Goal: Check status

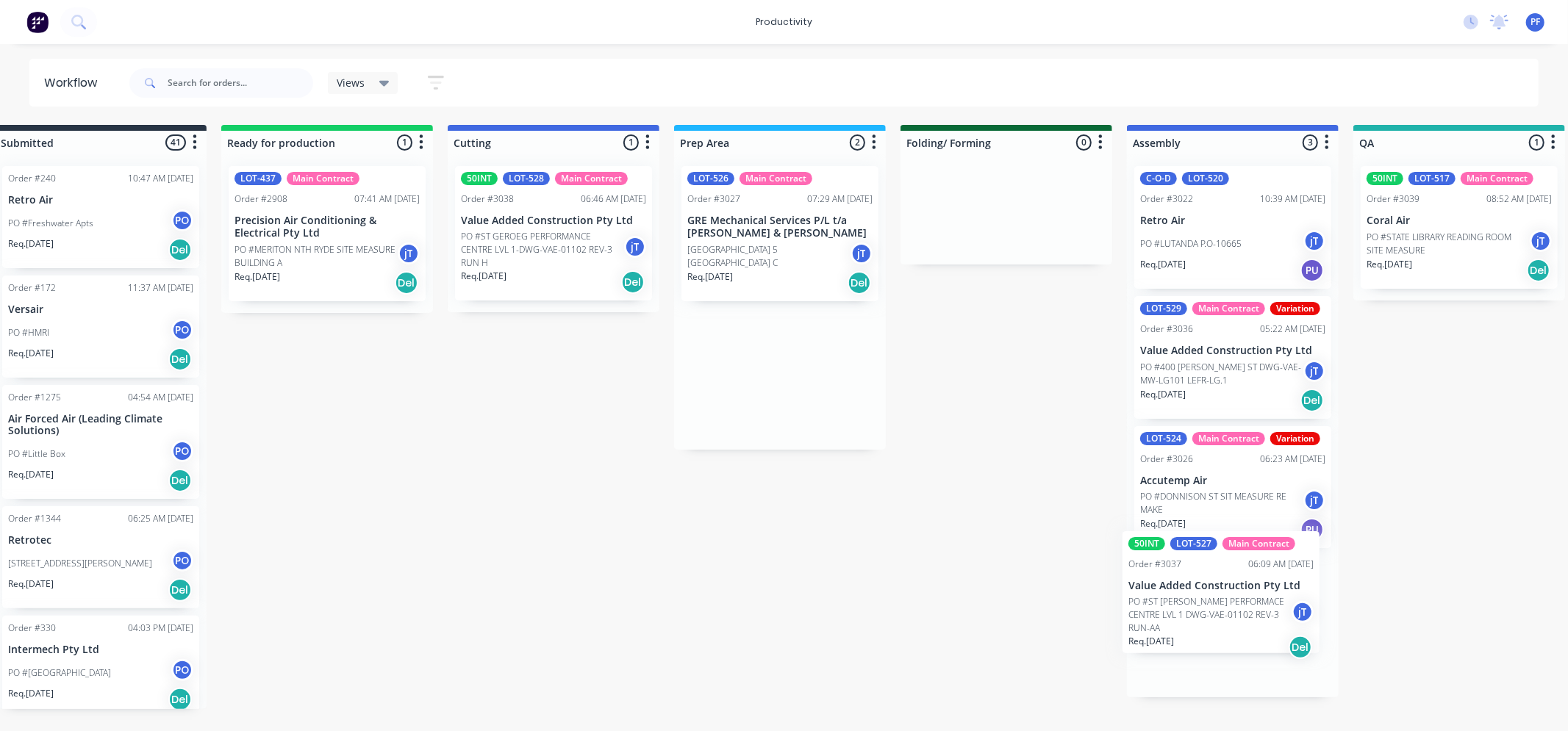
drag, startPoint x: 770, startPoint y: 232, endPoint x: 1188, endPoint y: 595, distance: 553.6
click at [1189, 596] on div "Submitted 41 Order #240 10:47 AM 24/09/24 Retro Air PO #Freshwater Apts PO Req.…" at bounding box center [1391, 417] width 2878 height 584
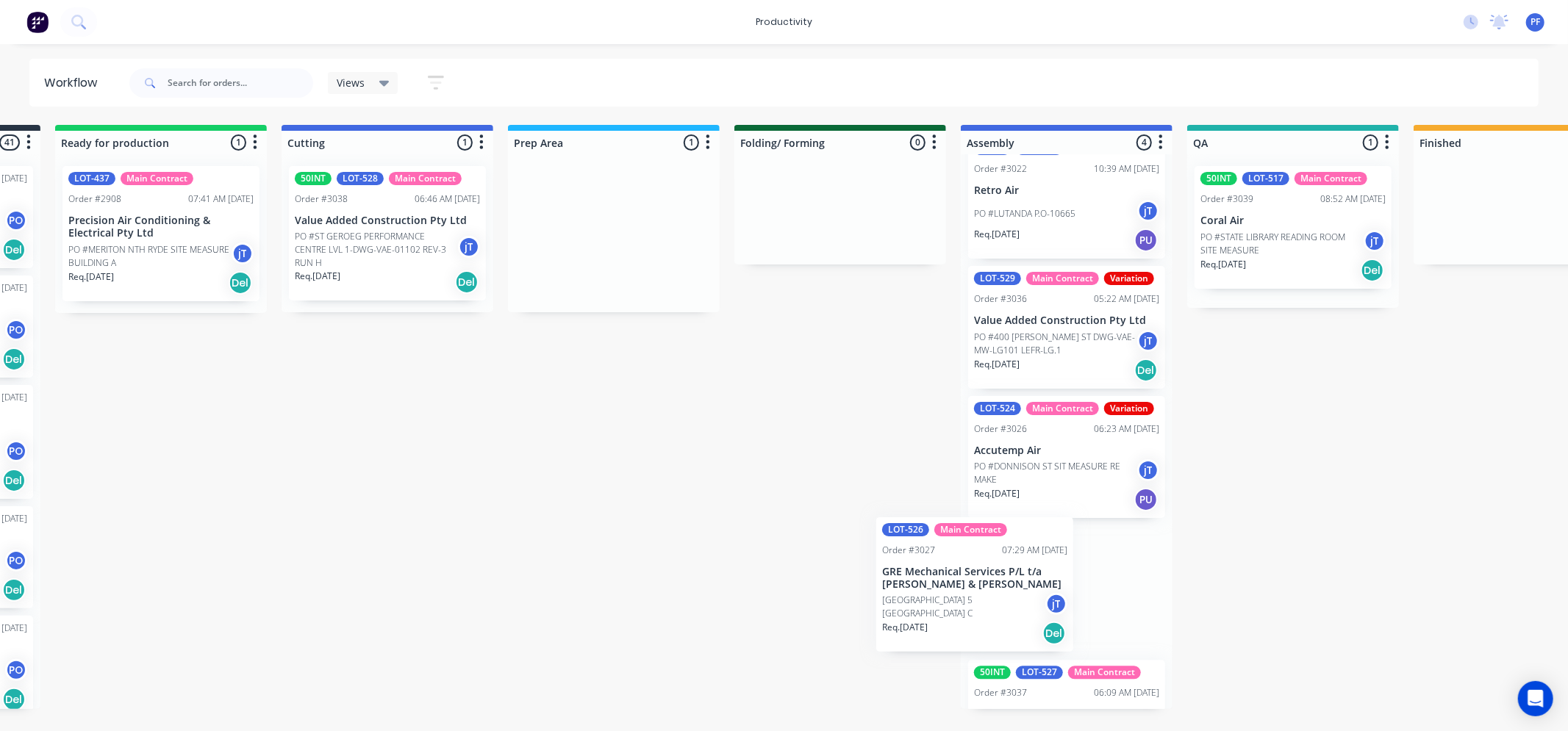
scroll to position [49, 0]
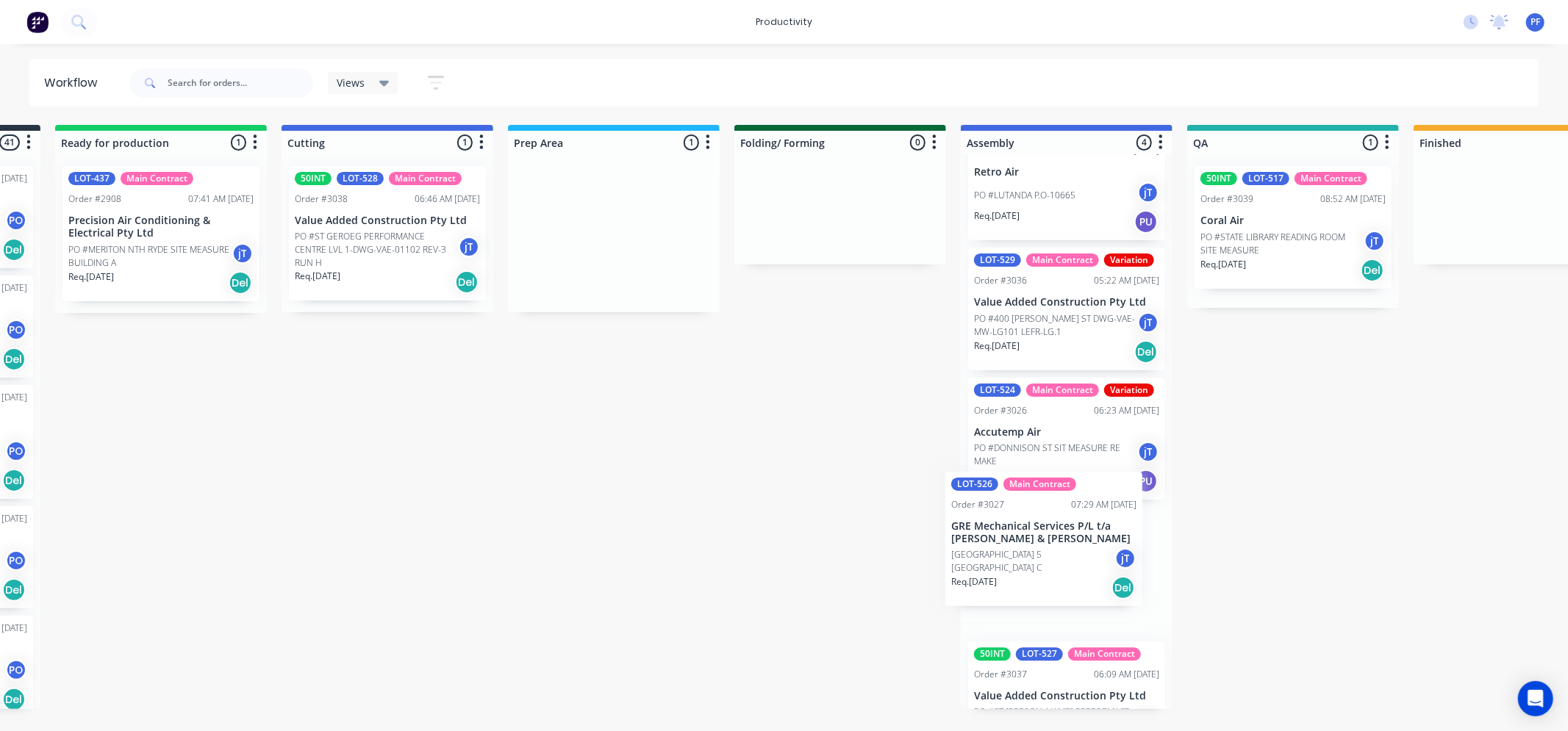
drag, startPoint x: 827, startPoint y: 244, endPoint x: 1060, endPoint y: 550, distance: 384.6
click at [1060, 550] on div "Submitted 41 Order #240 10:47 AM 24/09/24 Retro Air PO #Freshwater Apts PO Req.…" at bounding box center [1225, 417] width 2878 height 584
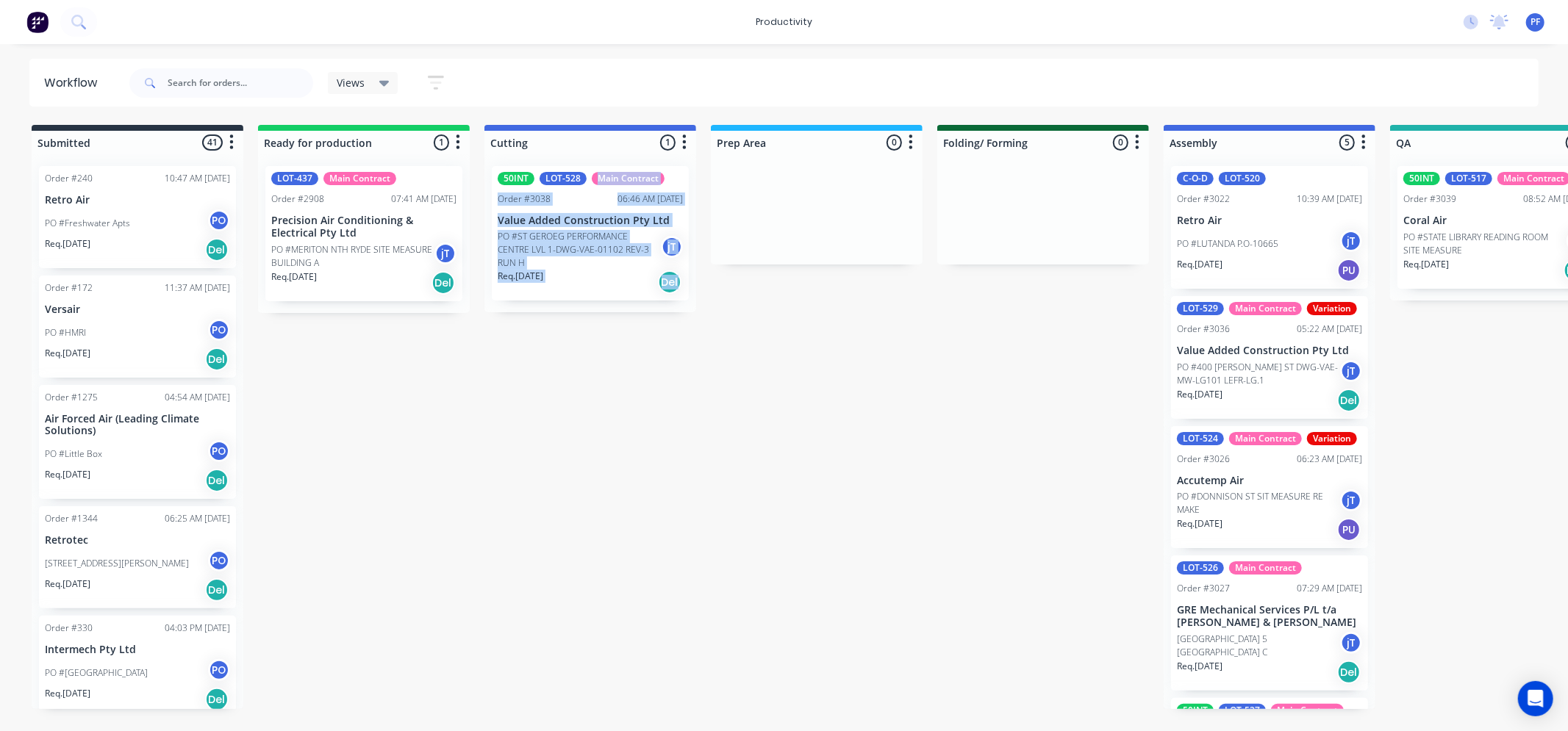
drag, startPoint x: 578, startPoint y: 163, endPoint x: 721, endPoint y: 416, distance: 290.6
click at [721, 417] on div "Submitted 41 Order #240 10:47 AM 24/09/24 Retro Air PO #Freshwater Apts PO Req.…" at bounding box center [1428, 417] width 2878 height 584
click at [722, 414] on div "Submitted 41 Order #240 10:47 AM [DATE] Retro Air PO #Freshwater Apts PO Req. […" at bounding box center [1428, 417] width 2878 height 584
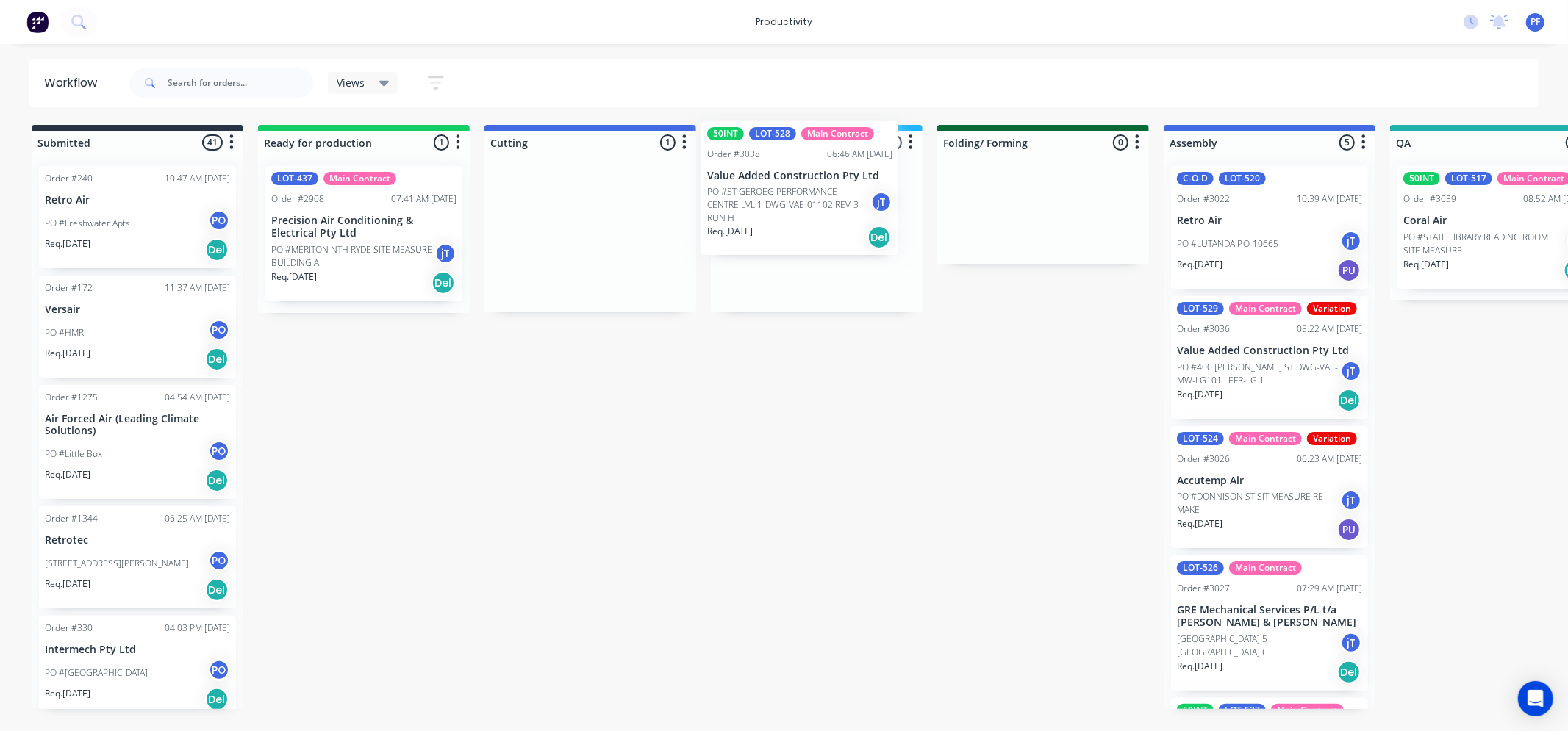
drag, startPoint x: 560, startPoint y: 261, endPoint x: 776, endPoint y: 215, distance: 220.8
click at [776, 215] on div "Submitted 41 Order #240 10:47 AM 24/09/24 Retro Air PO #Freshwater Apts PO Req.…" at bounding box center [1428, 417] width 2878 height 584
